Goal: Obtain resource: Download file/media

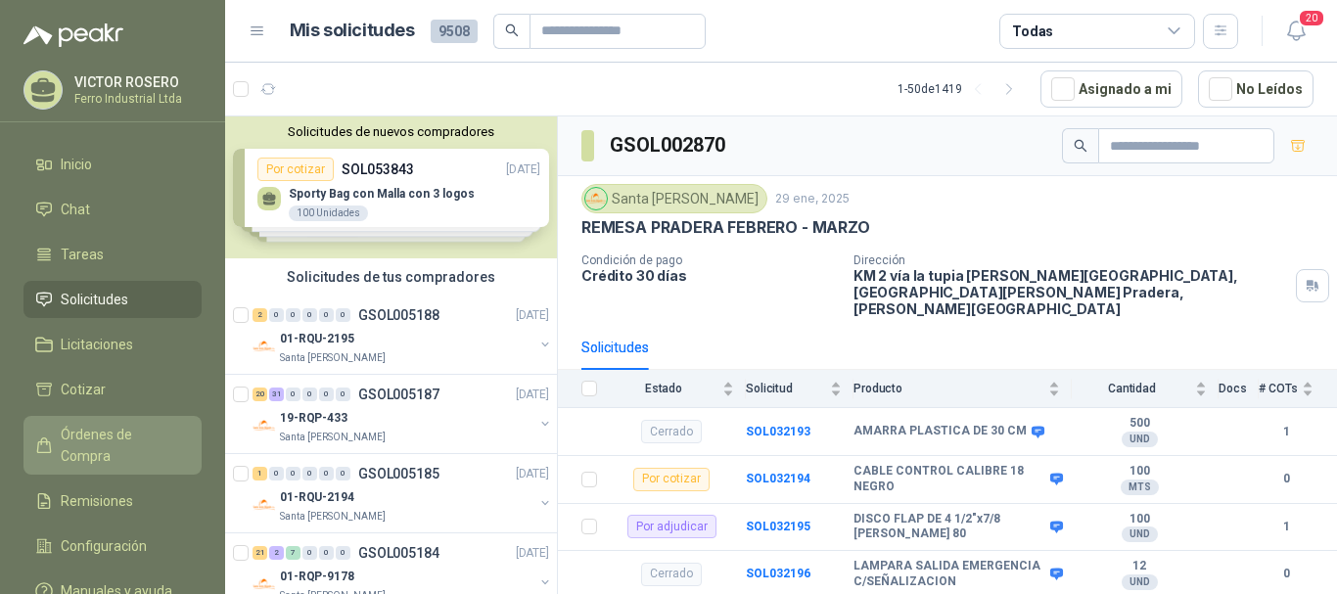
click at [97, 430] on span "Órdenes de Compra" at bounding box center [122, 445] width 122 height 43
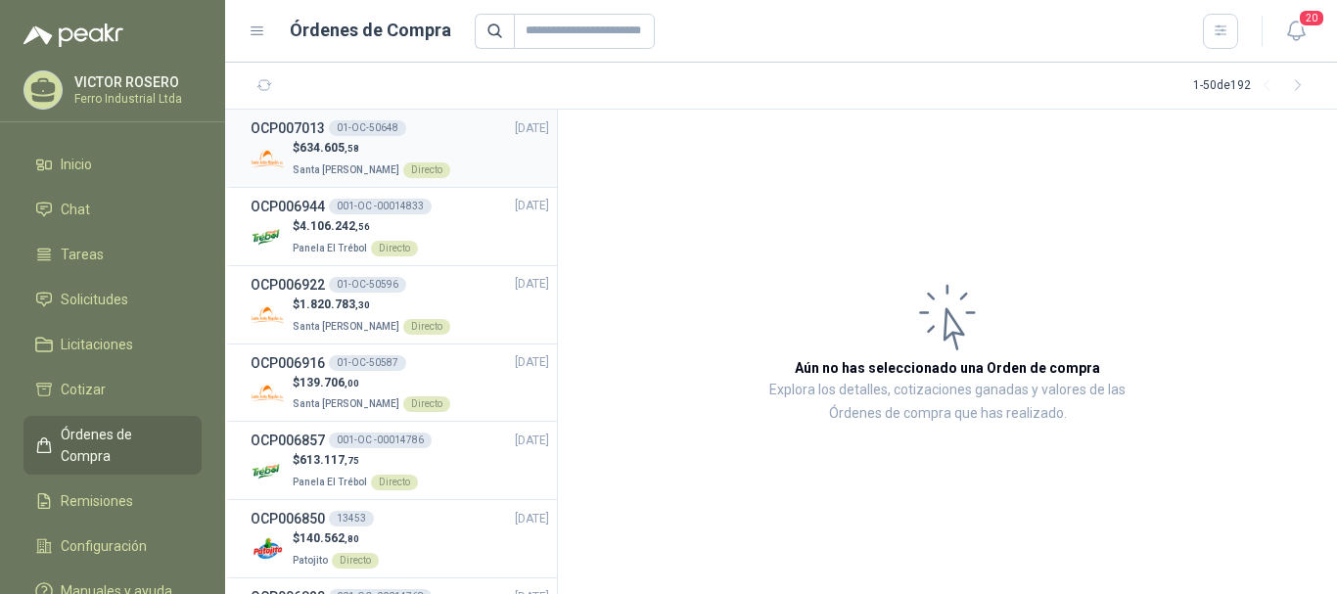
click at [462, 143] on div "$ 634.605 ,58 Santa [PERSON_NAME] Directo" at bounding box center [400, 159] width 299 height 40
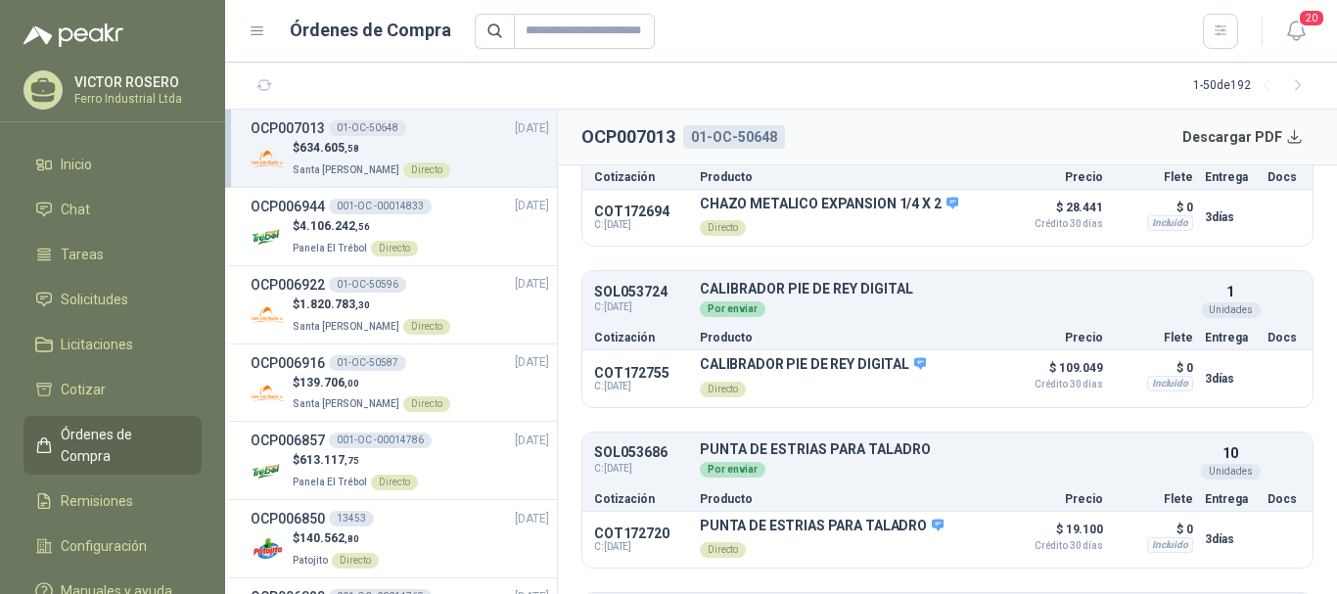
scroll to position [107, 0]
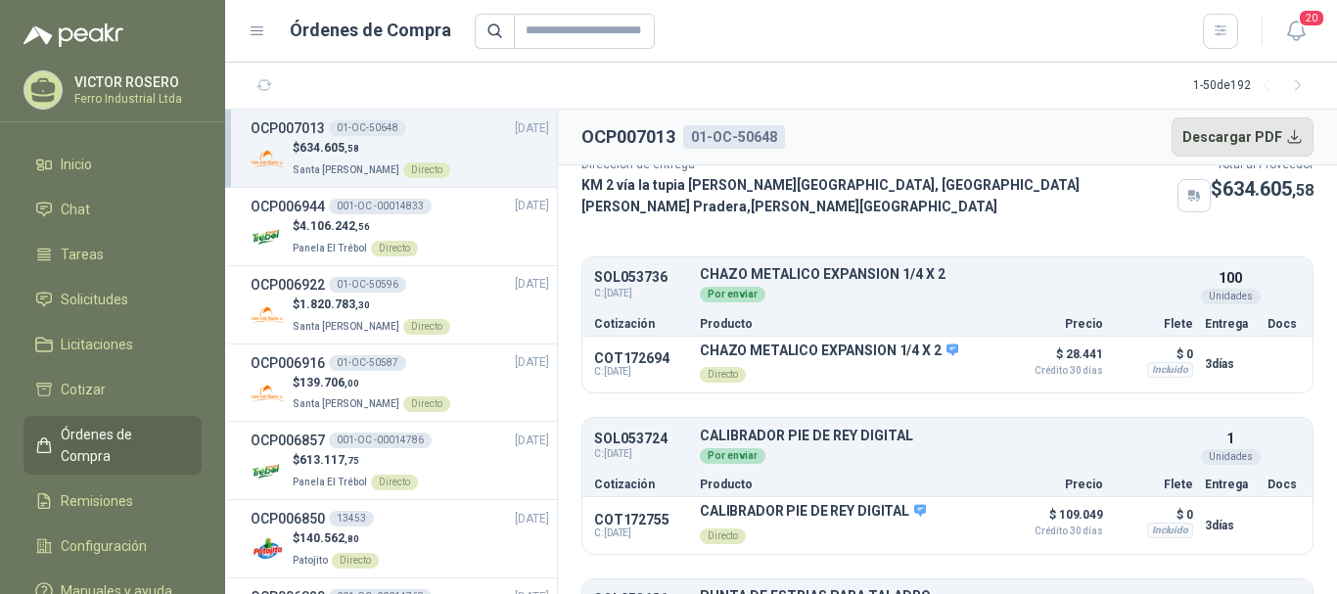
click at [1251, 137] on button "Descargar PDF" at bounding box center [1243, 136] width 143 height 39
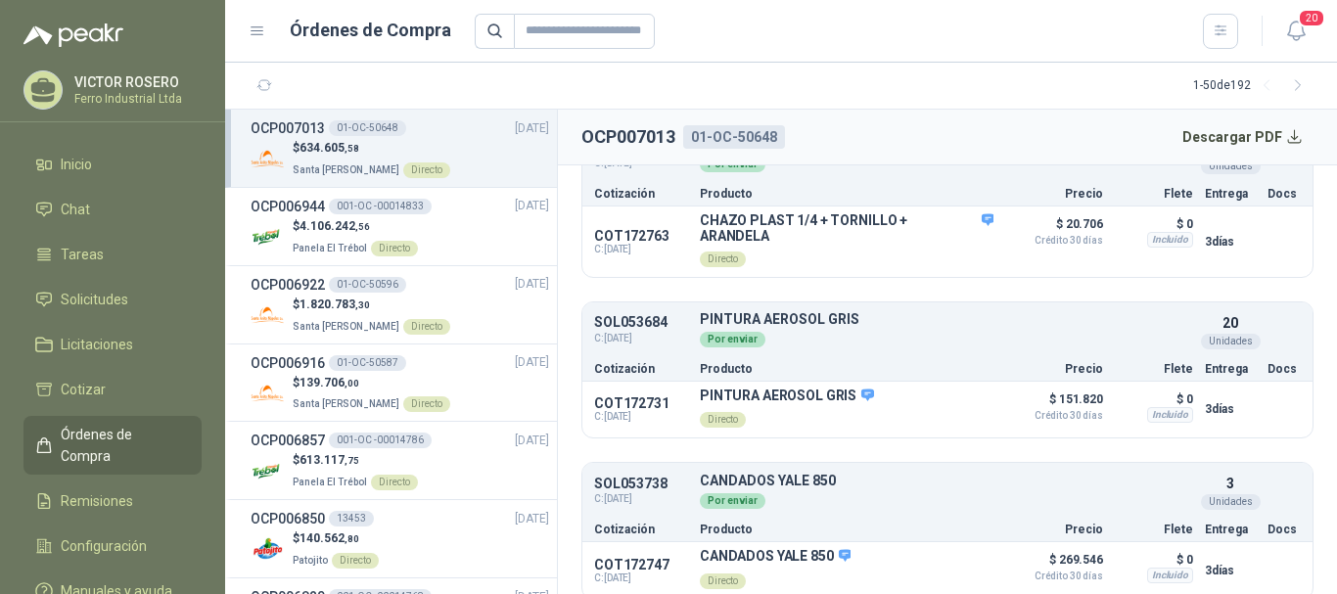
scroll to position [890, 0]
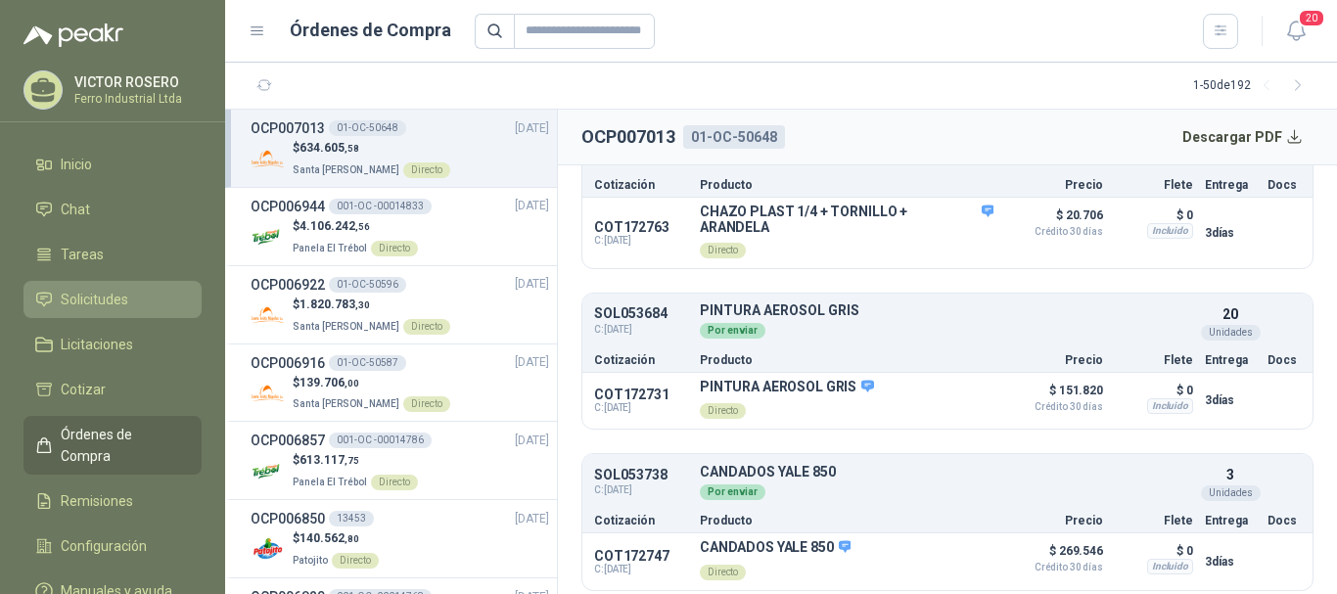
drag, startPoint x: 87, startPoint y: 292, endPoint x: 124, endPoint y: 291, distance: 37.2
click at [87, 291] on span "Solicitudes" at bounding box center [95, 300] width 68 height 22
